Goal: Task Accomplishment & Management: Manage account settings

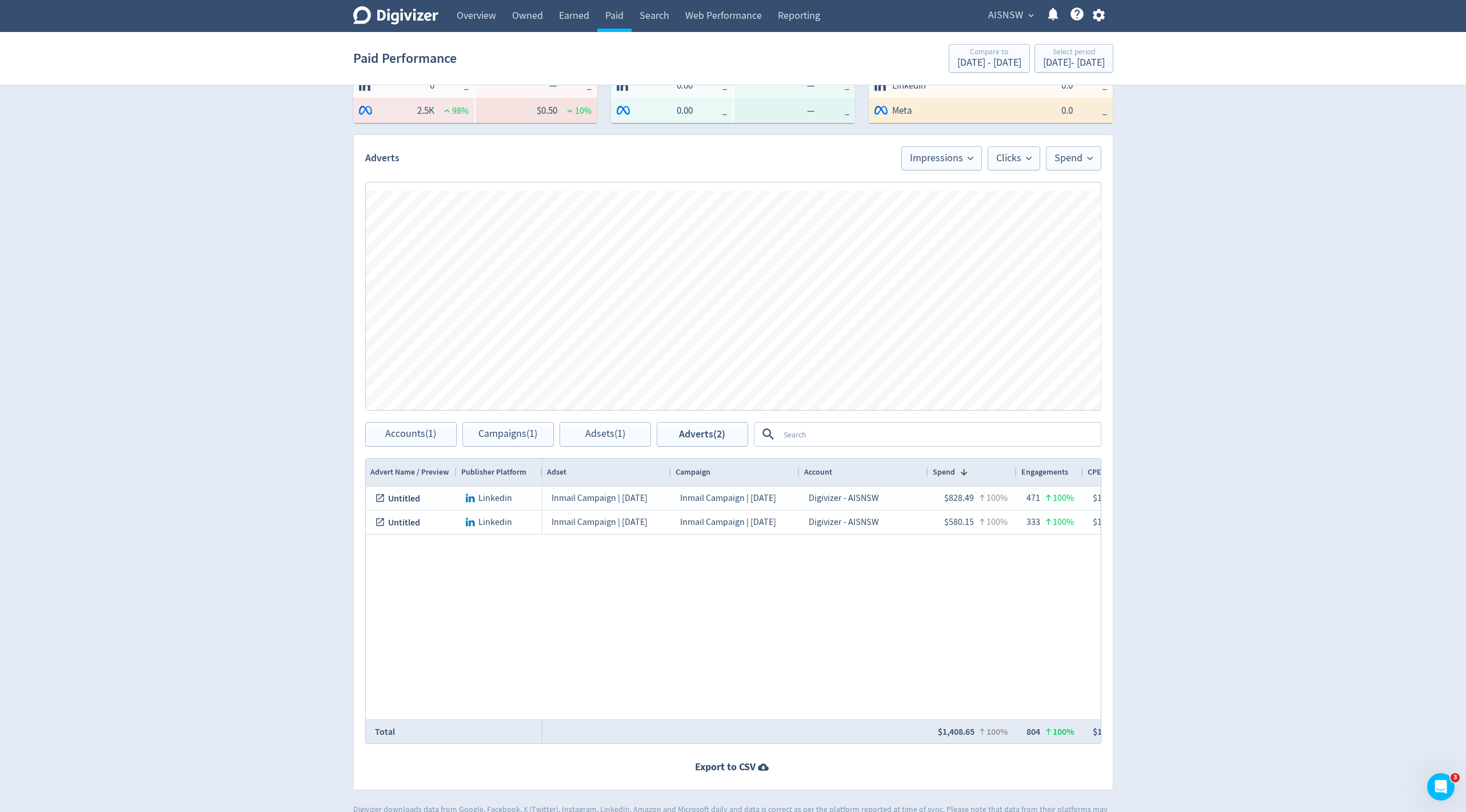
scroll to position [0, 132]
click at [1018, 20] on span "AISNSW" at bounding box center [1005, 15] width 35 height 18
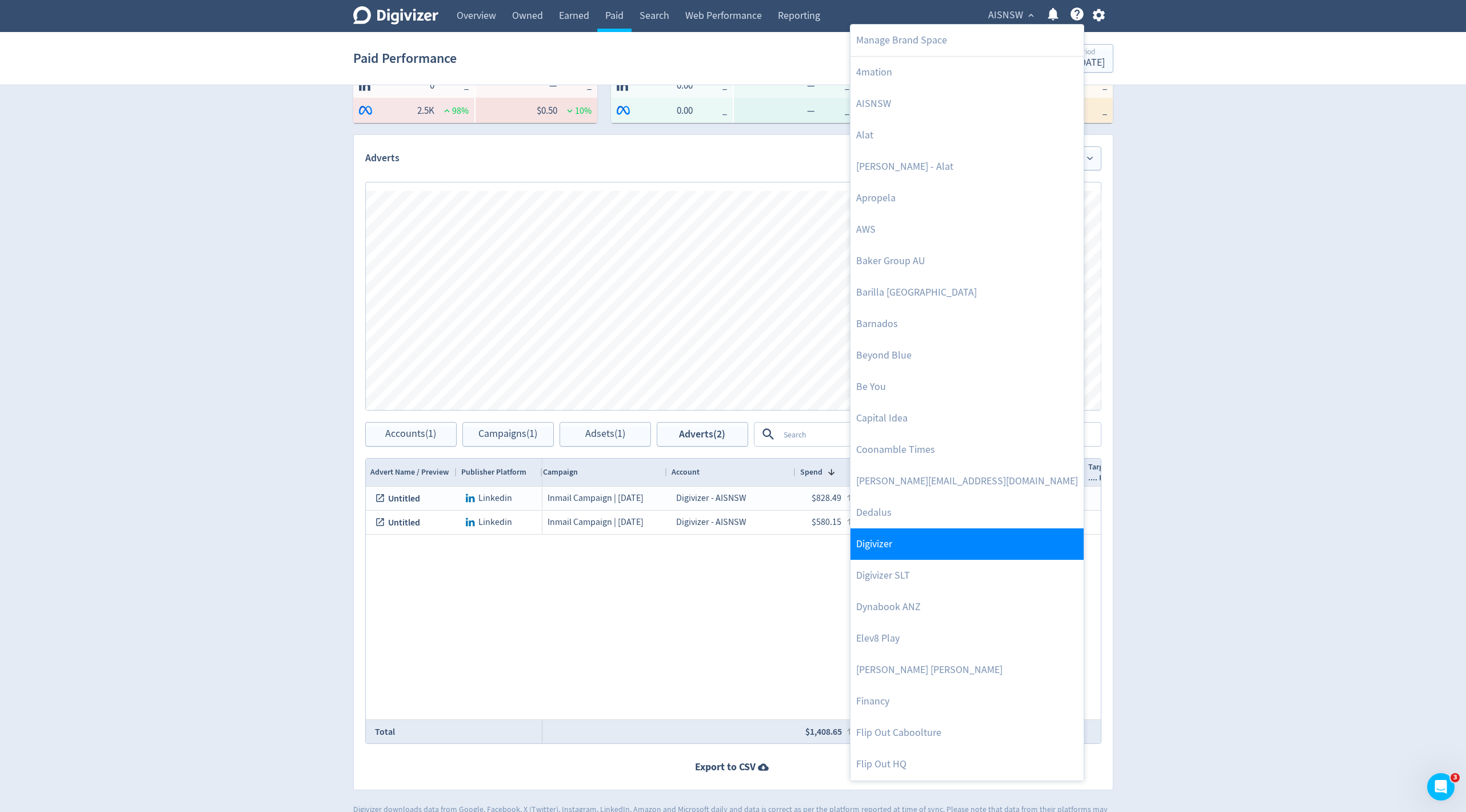
click at [867, 537] on link "Digivizer" at bounding box center [967, 543] width 234 height 31
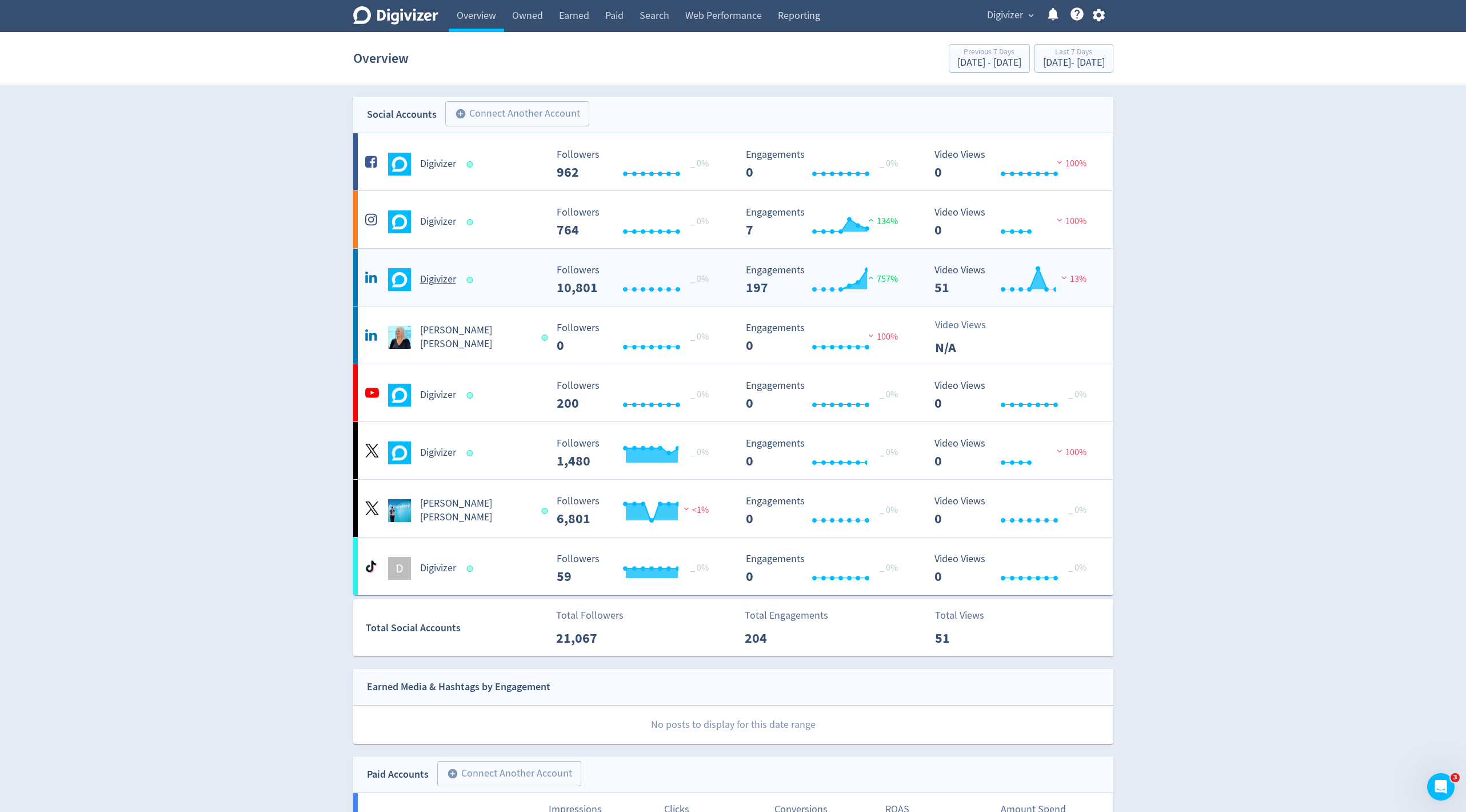
click at [420, 285] on h5 "Digivizer" at bounding box center [438, 279] width 36 height 14
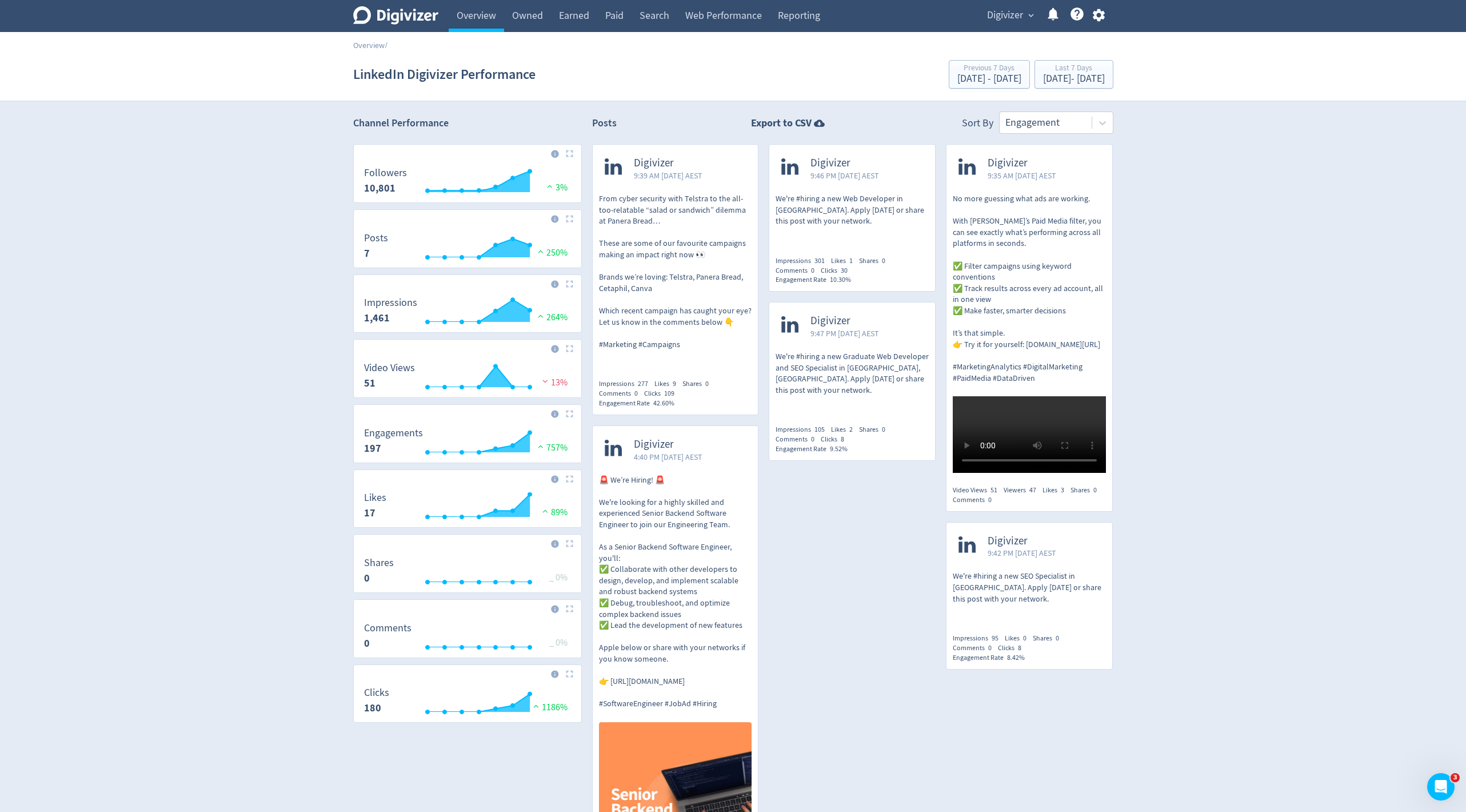
click at [679, 343] on p "From cyber security with Telstra to the all-too-relatable “salad or sandwich” d…" at bounding box center [676, 271] width 153 height 156
click at [1046, 225] on p "No more guessing what ads are working. With [PERSON_NAME]’s Paid Media filter, …" at bounding box center [1029, 288] width 153 height 190
click at [1038, 84] on div "Last 7 Days [DATE] - [DATE]" at bounding box center [1074, 75] width 72 height 23
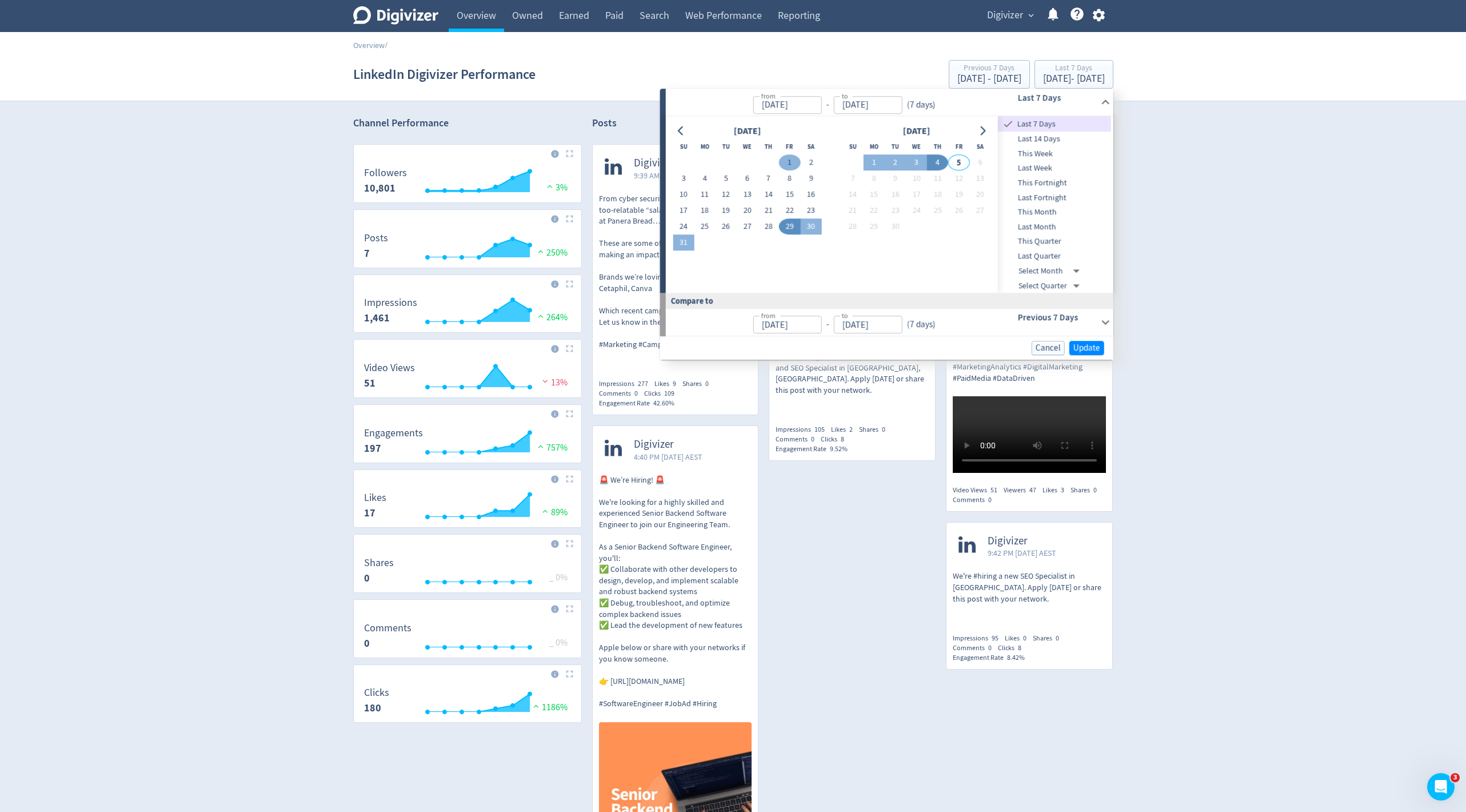
click at [782, 164] on button "1" at bounding box center [790, 163] width 21 height 16
type input "[DATE]"
click at [691, 246] on button "31" at bounding box center [683, 243] width 21 height 16
type input "[DATE]"
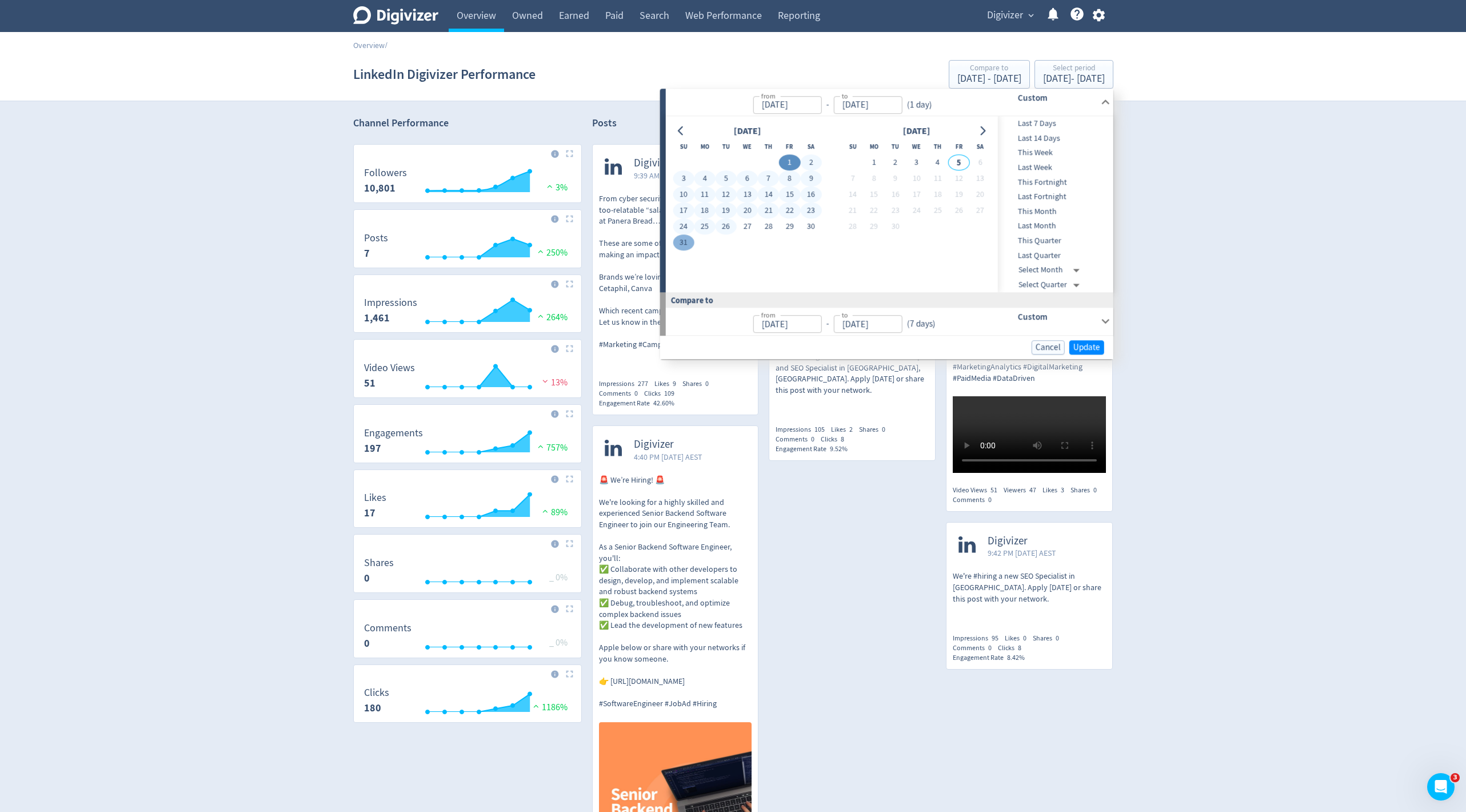
type input "[DATE]"
click at [1080, 340] on button "Update" at bounding box center [1086, 347] width 35 height 14
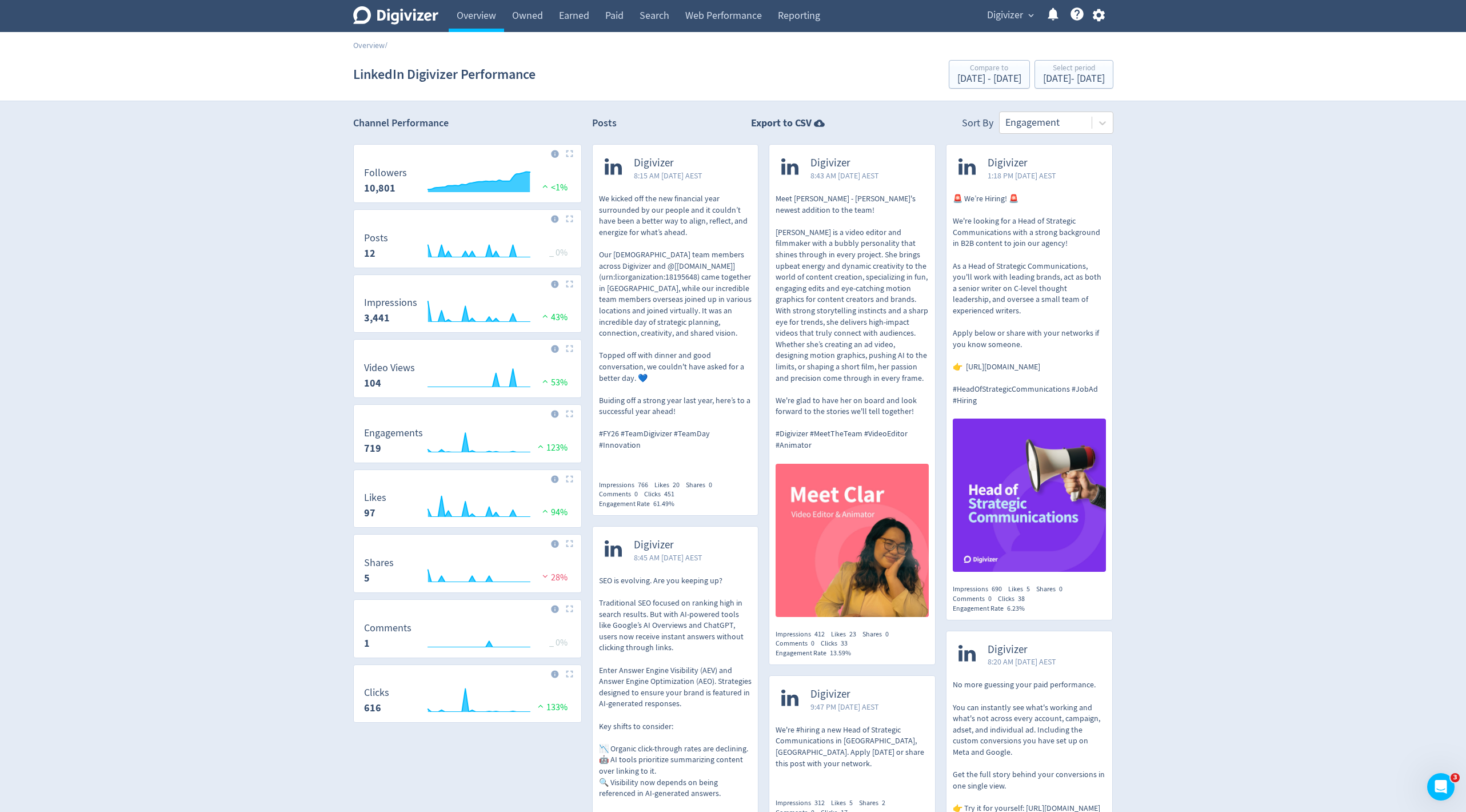
click at [1009, 16] on span "Digivizer" at bounding box center [1005, 15] width 36 height 18
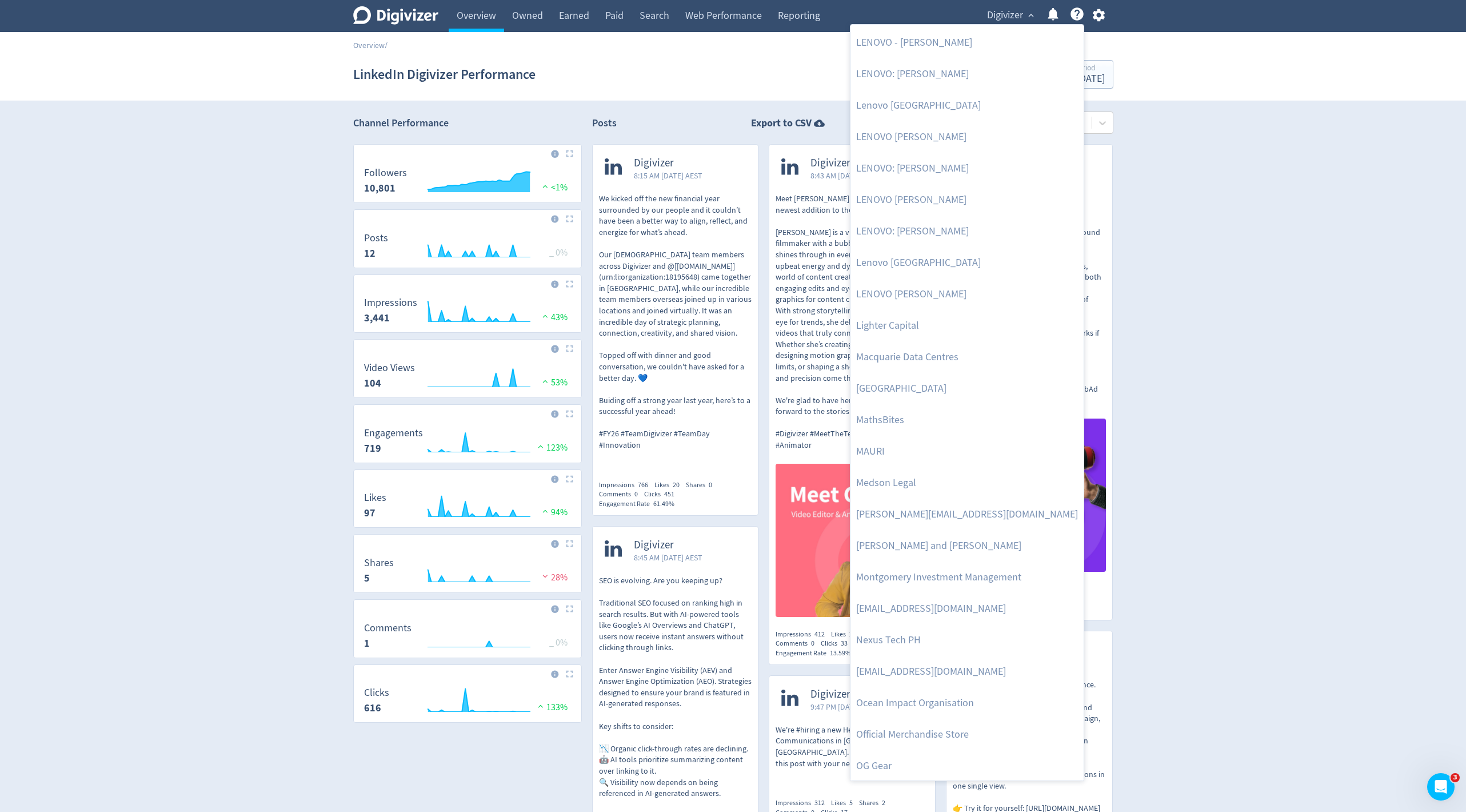
scroll to position [2356, 0]
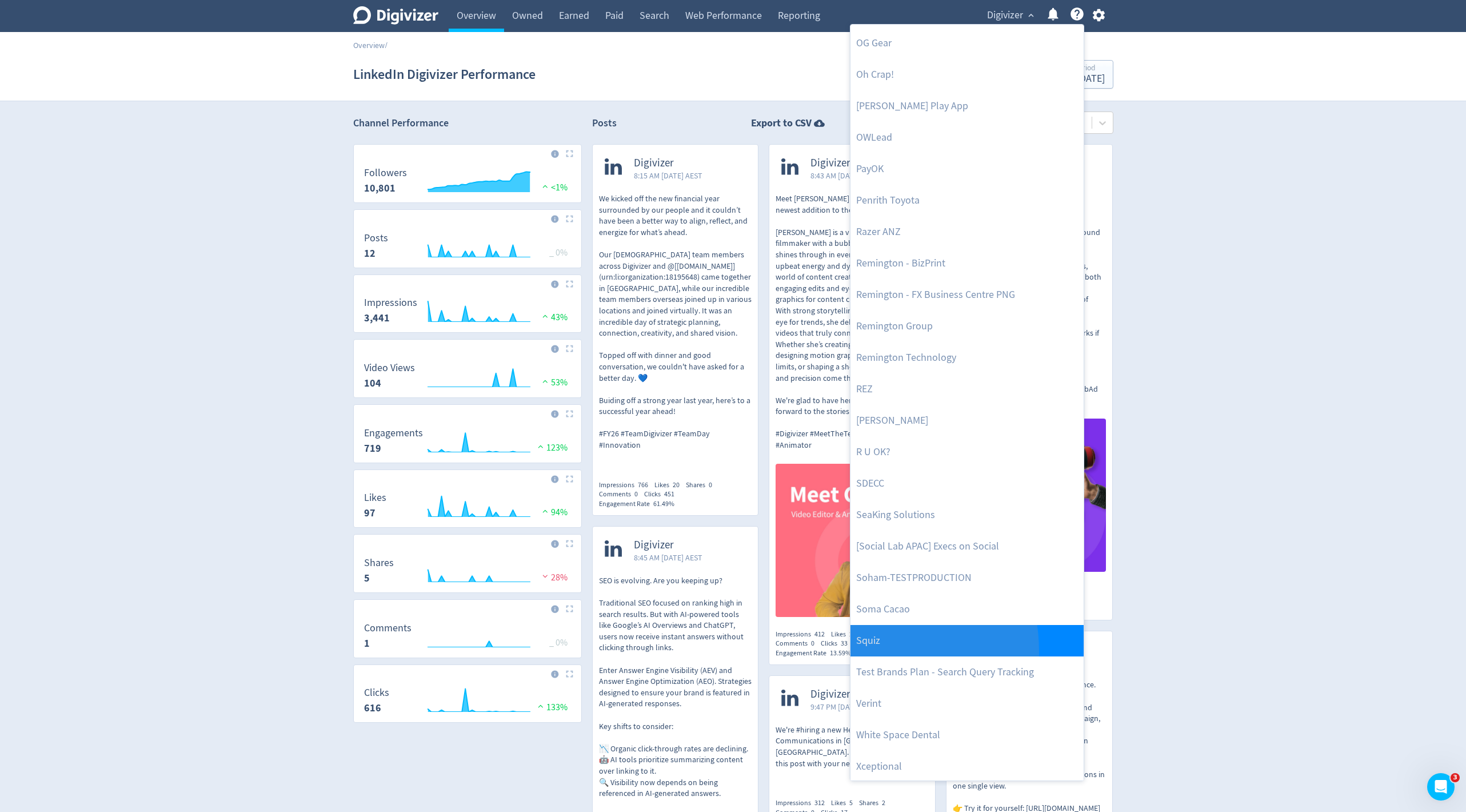
click at [857, 650] on link "Squiz" at bounding box center [967, 640] width 234 height 31
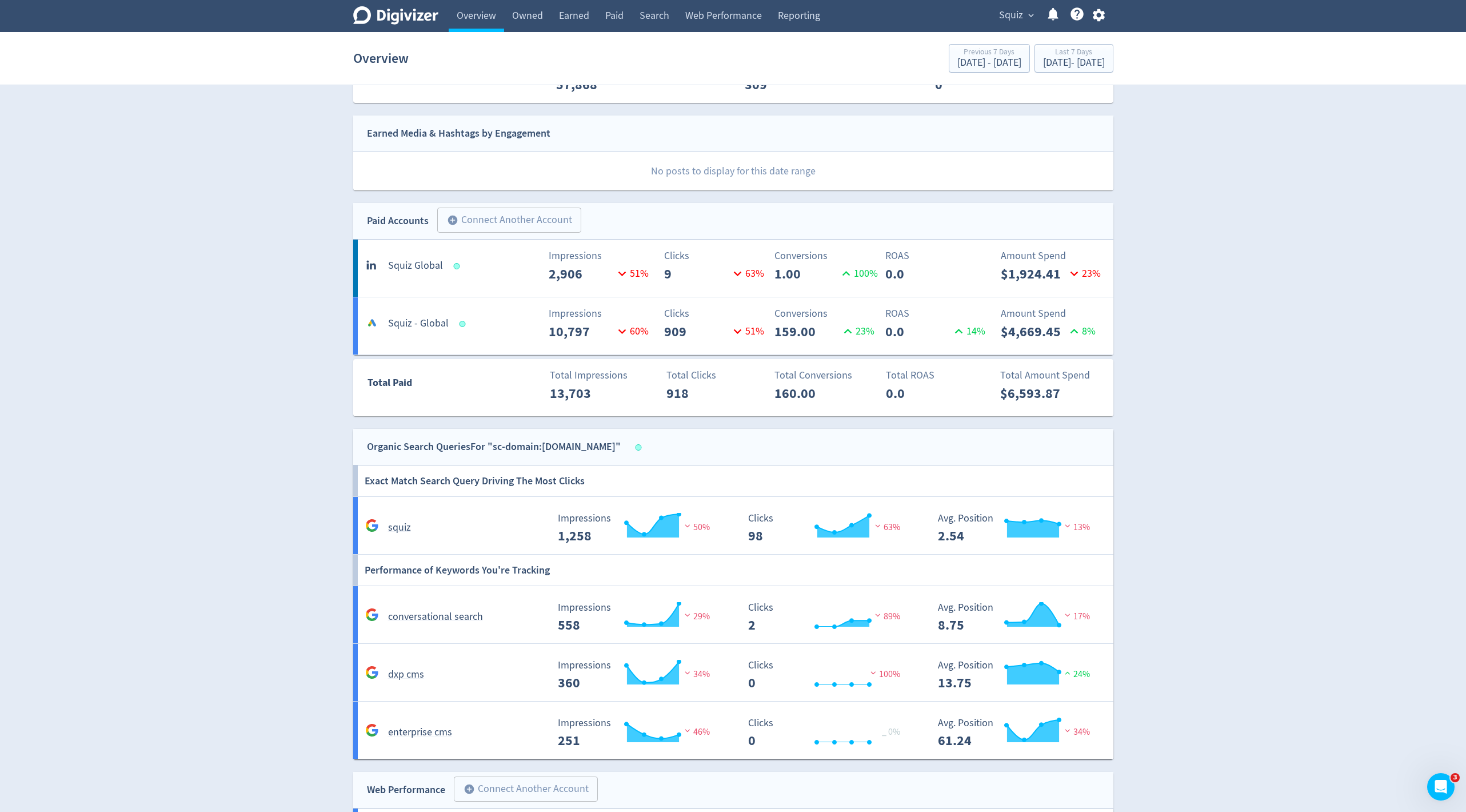
scroll to position [148, 0]
click at [1058, 62] on div "[DATE] - [DATE]" at bounding box center [1074, 63] width 62 height 10
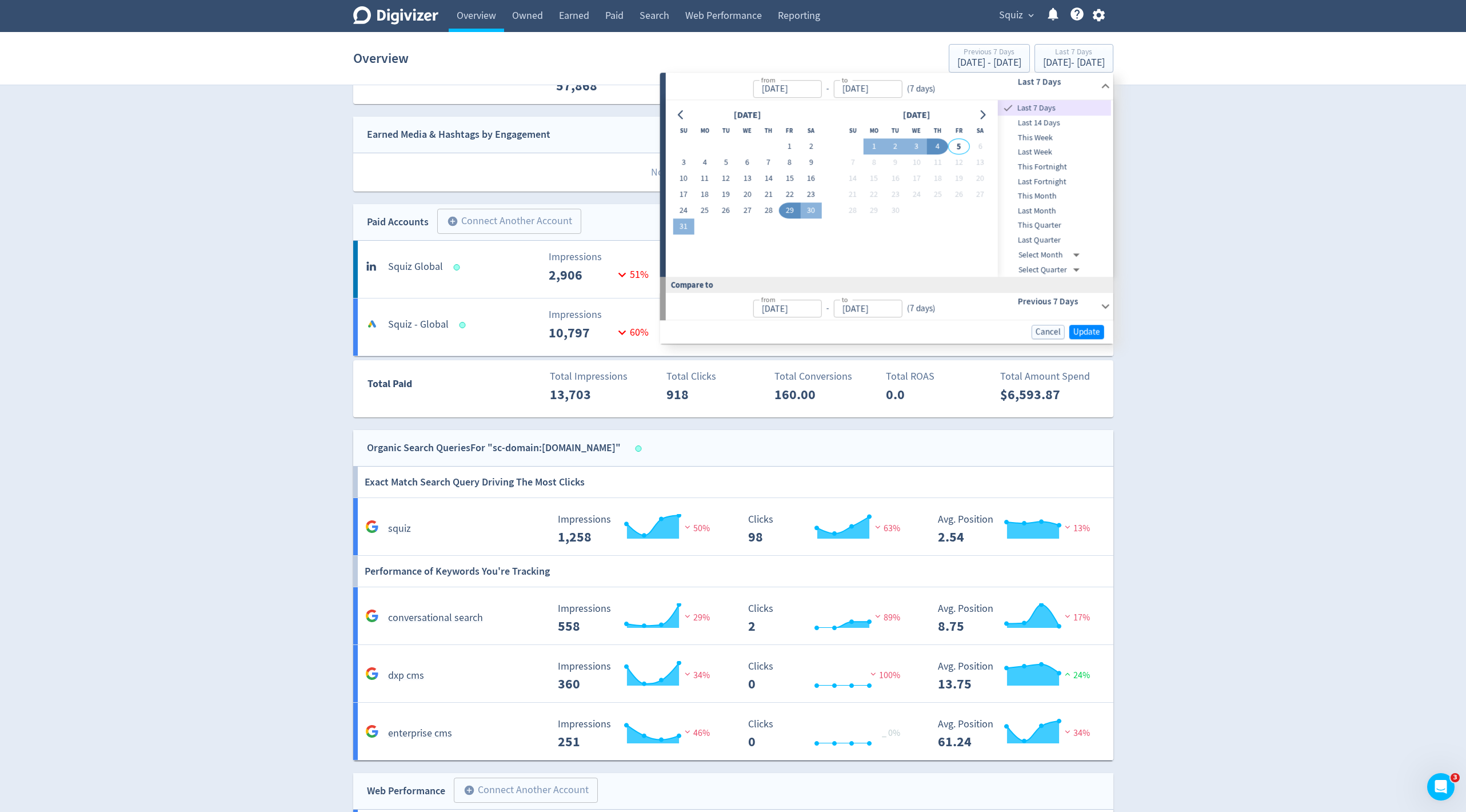
click at [1046, 205] on span "Last Month" at bounding box center [1054, 211] width 113 height 13
type input "[DATE]"
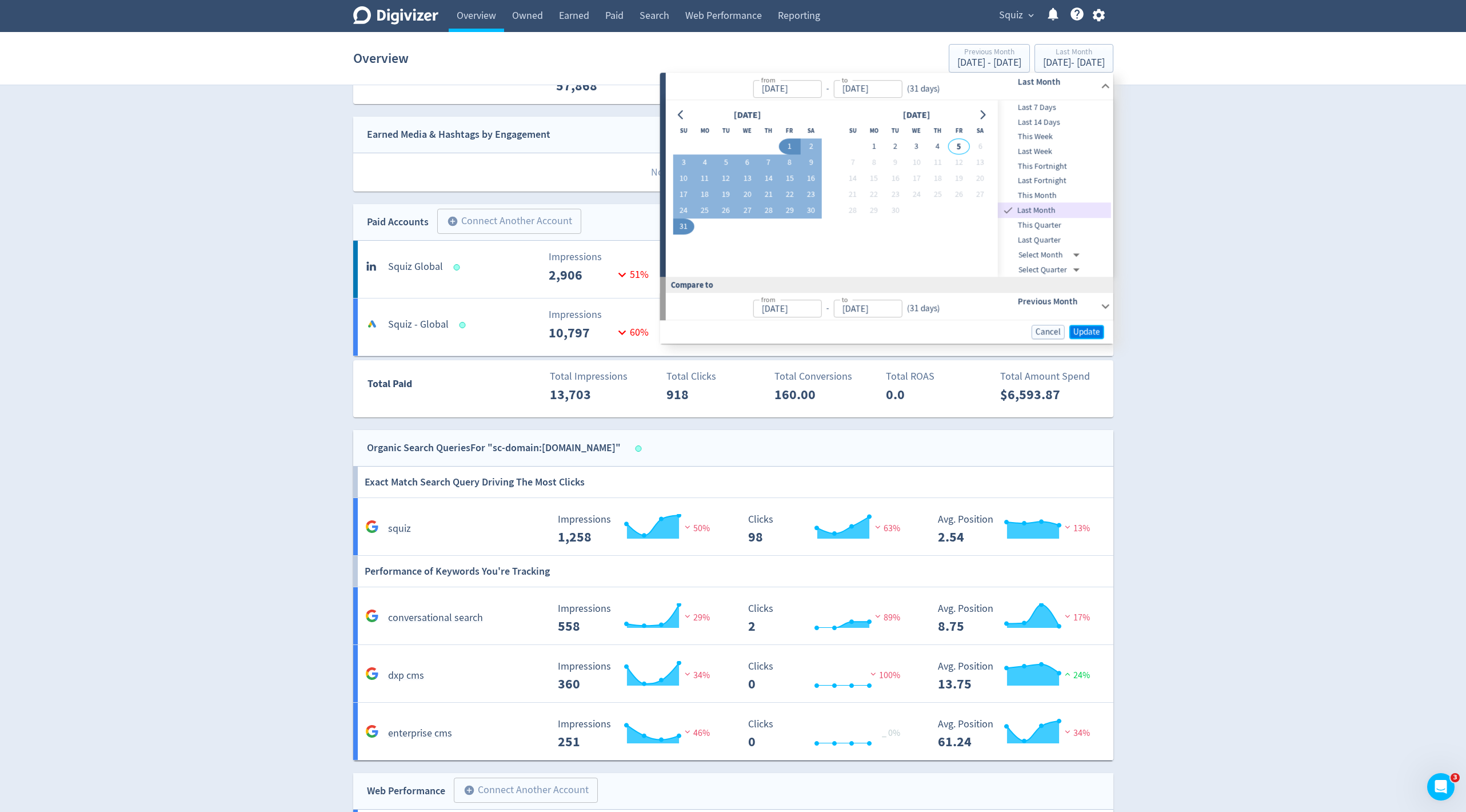
click at [1090, 332] on span "Update" at bounding box center [1086, 331] width 26 height 9
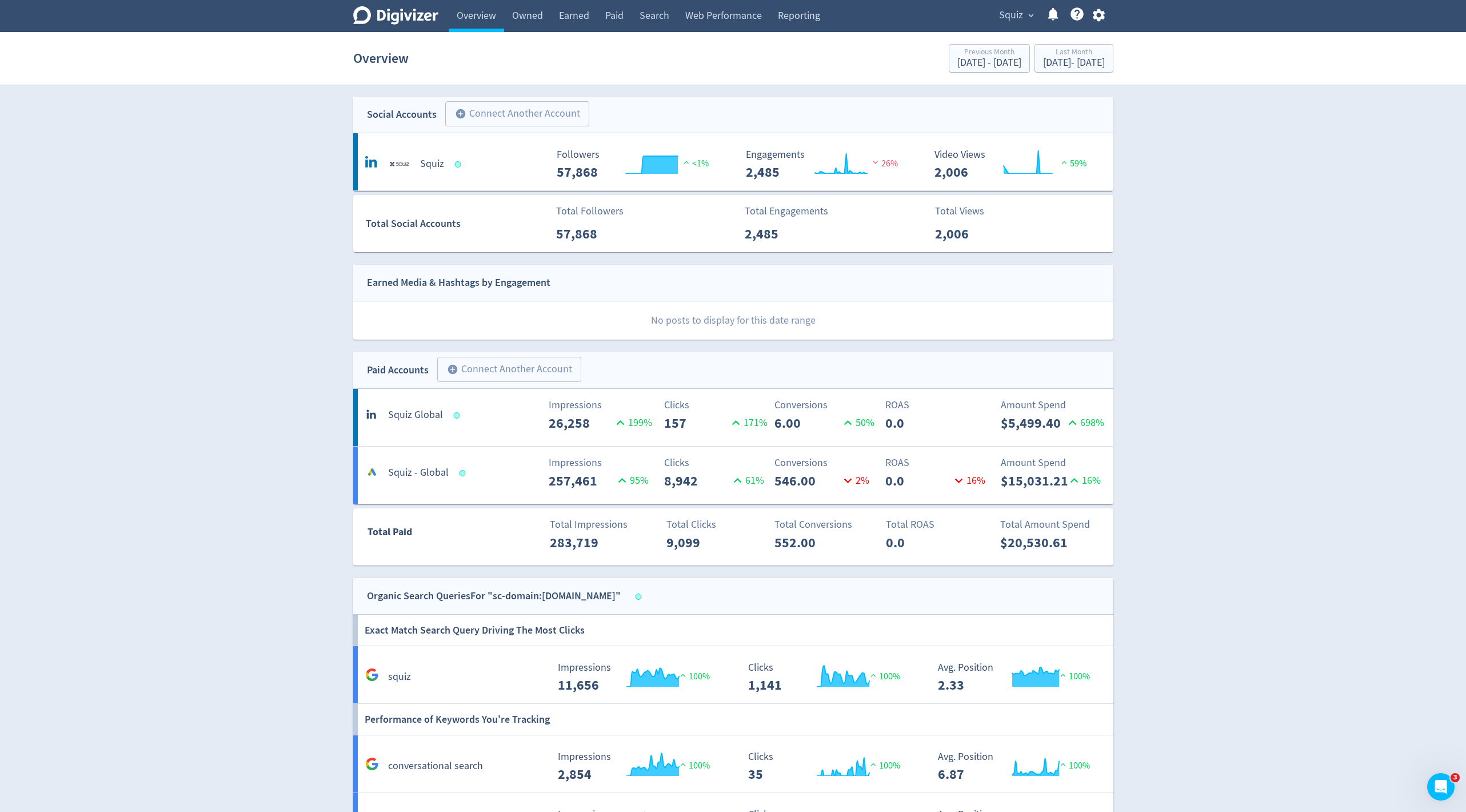
scroll to position [1, 0]
